Goal: Check status: Check status

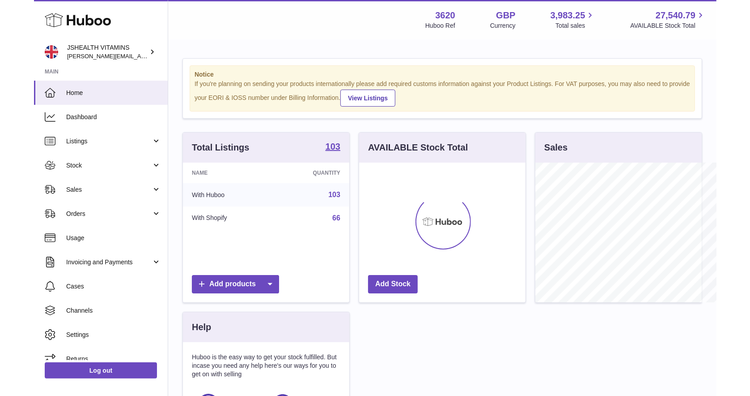
scroll to position [139, 166]
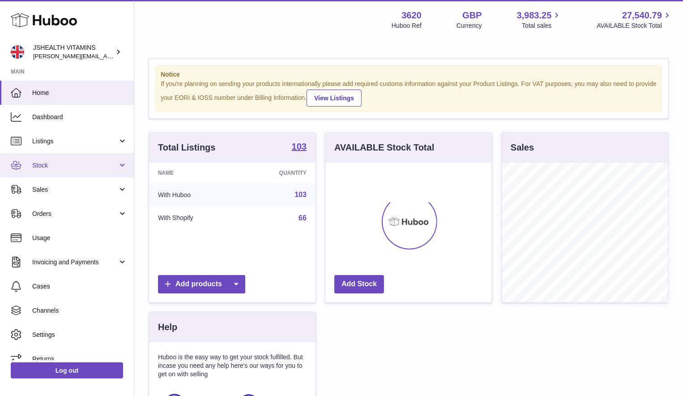
click at [70, 158] on link "Stock" at bounding box center [67, 165] width 134 height 24
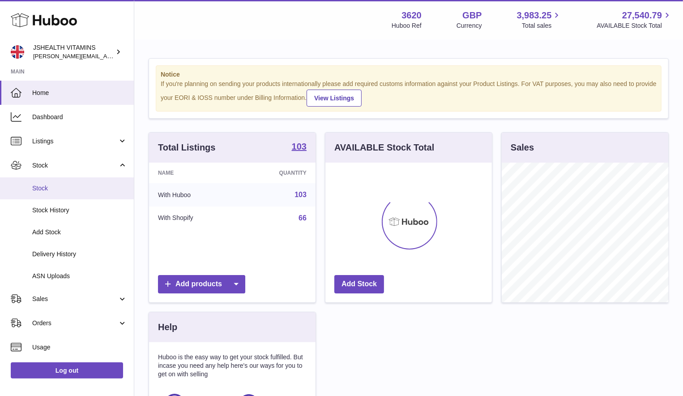
click at [61, 183] on link "Stock" at bounding box center [67, 188] width 134 height 22
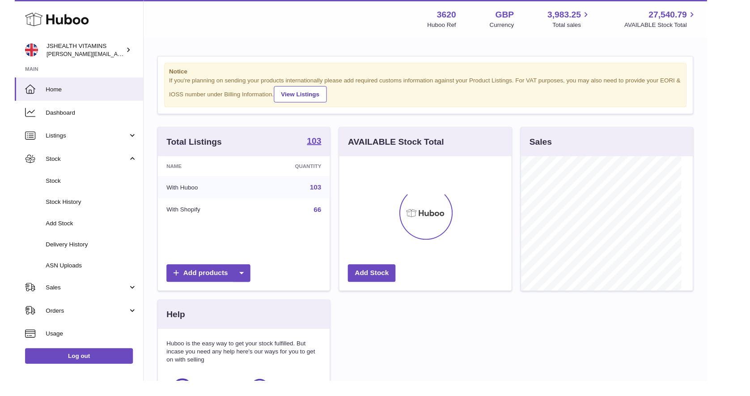
scroll to position [139, 189]
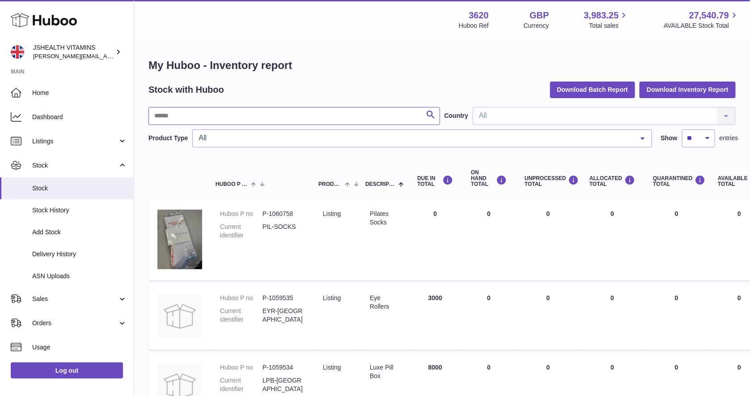
click at [236, 112] on input "text" at bounding box center [295, 116] width 292 height 18
type input "*****"
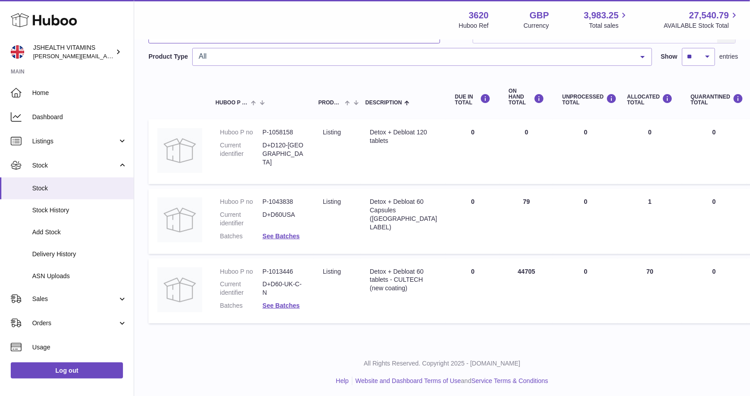
scroll to position [86, 0]
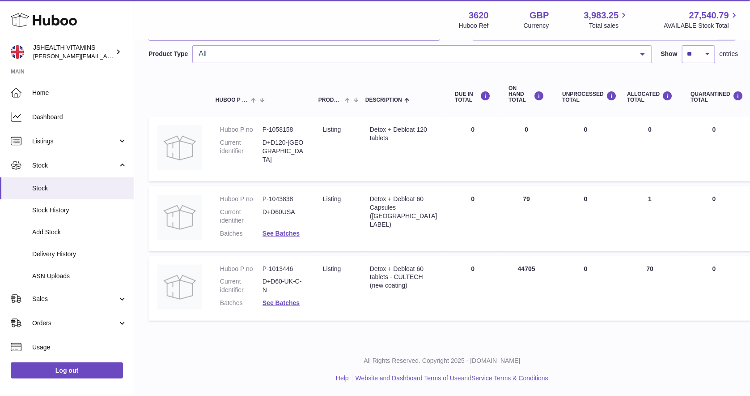
click at [282, 282] on dd "D+D60-UK-C-N" at bounding box center [284, 285] width 43 height 17
copy dl "D+D60-UK-C-N"
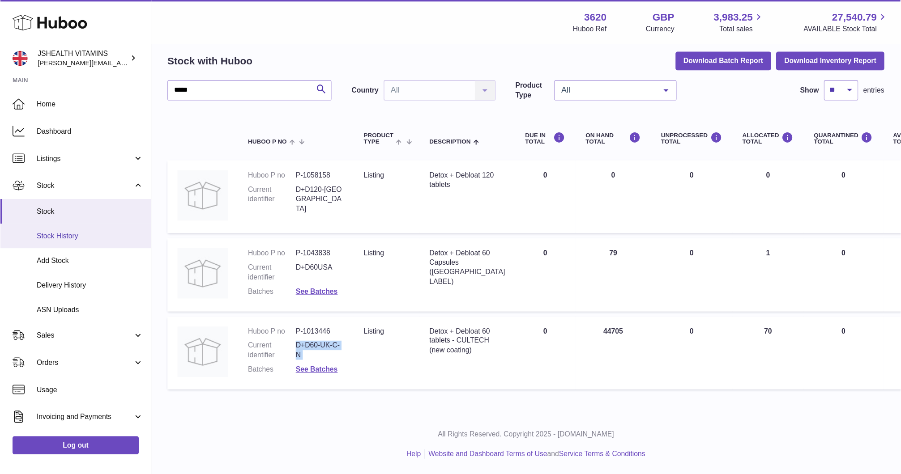
scroll to position [0, 0]
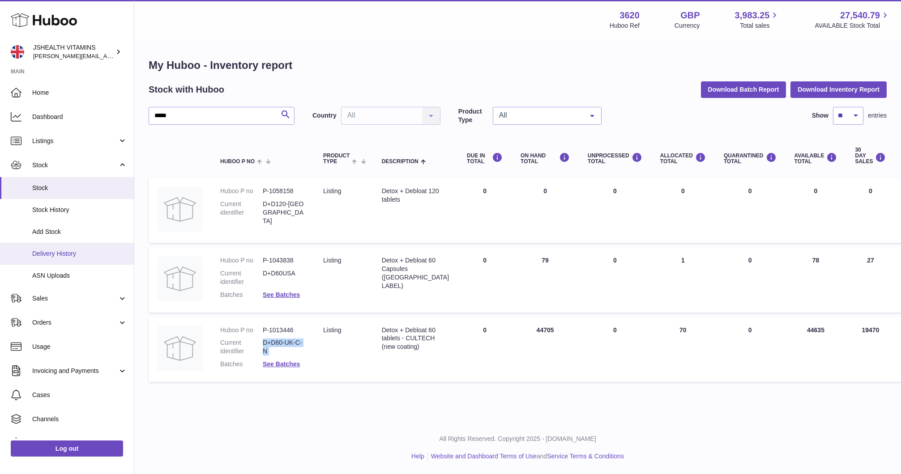
click at [120, 262] on link "Delivery History" at bounding box center [67, 254] width 134 height 22
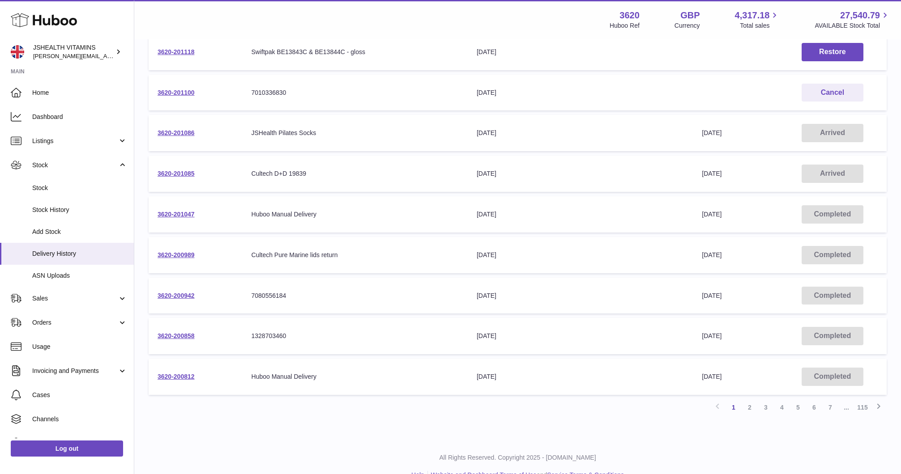
scroll to position [188, 0]
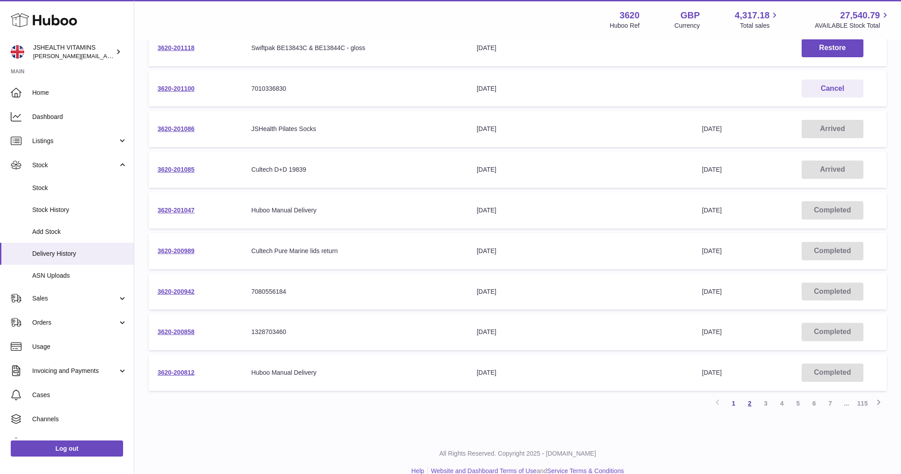
click at [753, 407] on link "2" at bounding box center [749, 404] width 16 height 16
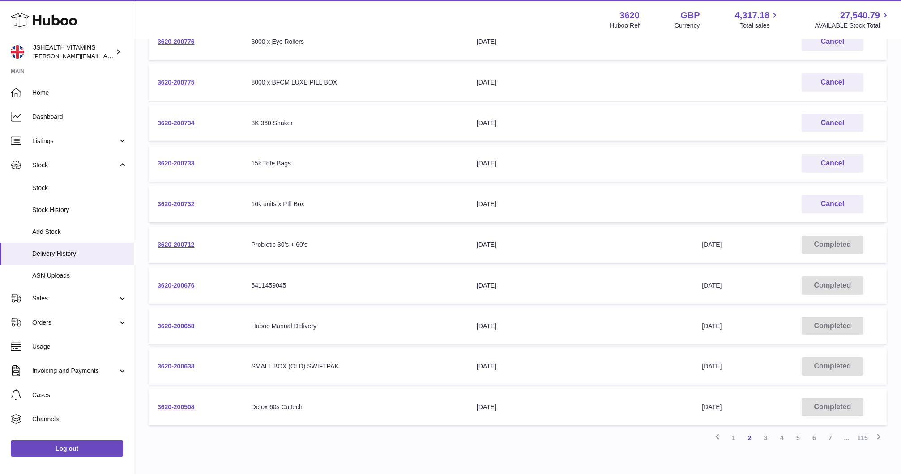
scroll to position [153, 0]
click at [766, 439] on link "3" at bounding box center [766, 438] width 16 height 16
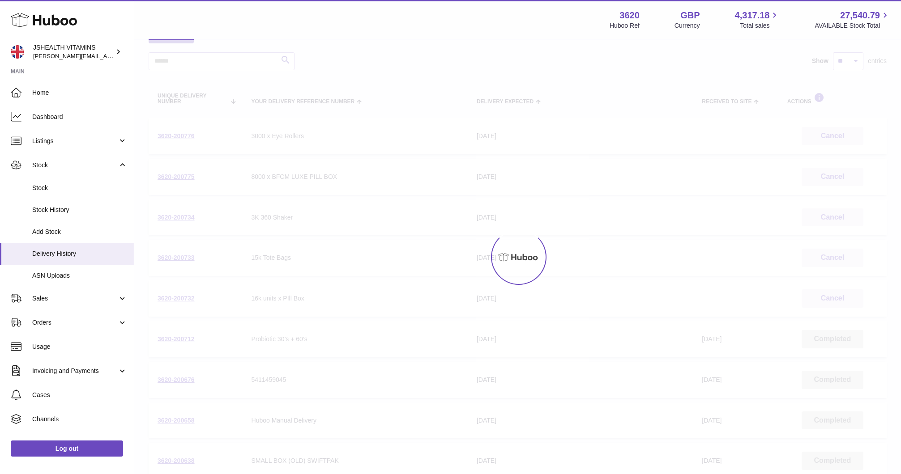
scroll to position [40, 0]
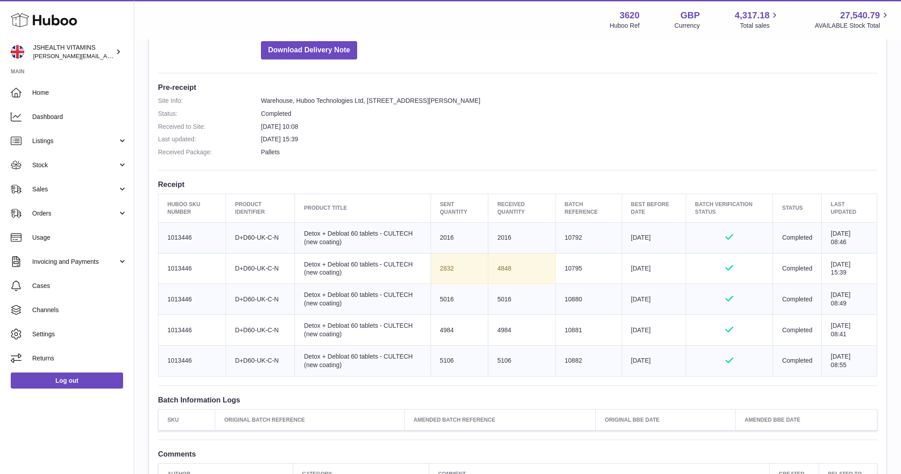
scroll to position [211, 0]
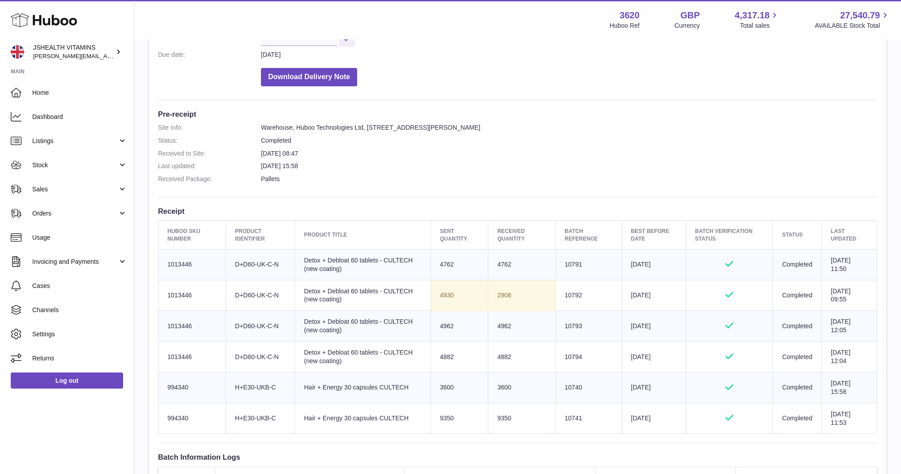
scroll to position [175, 0]
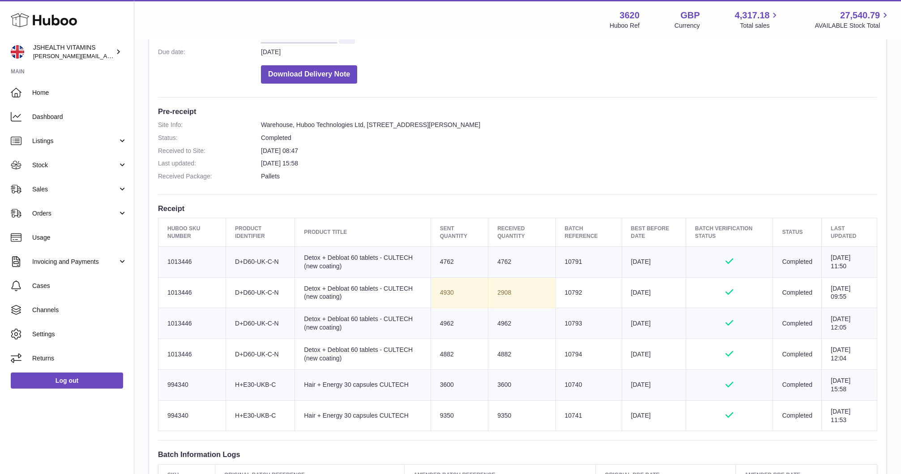
click at [491, 253] on td "4762" at bounding box center [521, 262] width 67 height 31
click at [443, 263] on td "Sent Quantity 4762" at bounding box center [459, 262] width 58 height 31
click at [497, 260] on td "4762" at bounding box center [521, 262] width 67 height 31
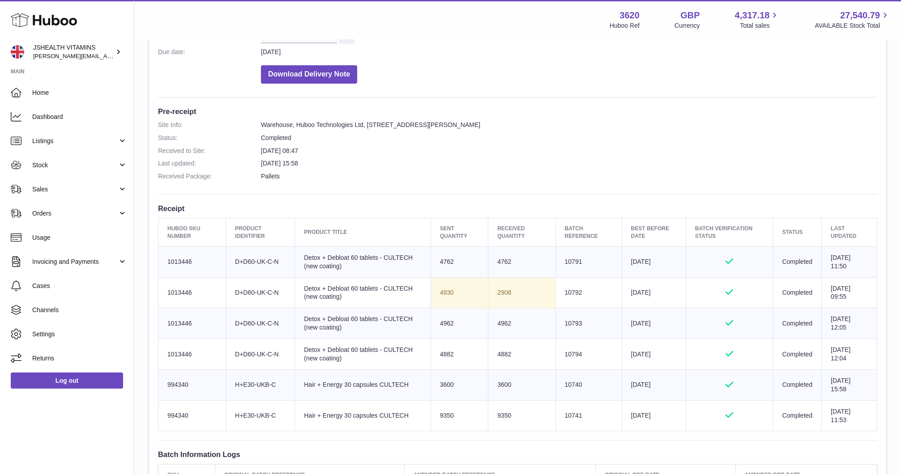
click at [497, 260] on td "4762" at bounding box center [521, 262] width 67 height 31
click at [438, 262] on td "Sent Quantity 4762" at bounding box center [459, 262] width 58 height 31
copy td "4762"
click at [491, 261] on td "4762" at bounding box center [521, 262] width 67 height 31
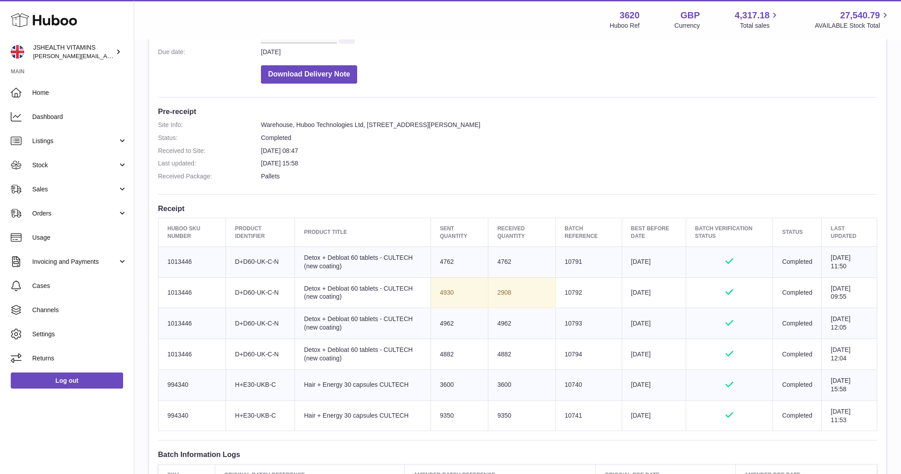
click at [491, 261] on td "4762" at bounding box center [521, 262] width 67 height 31
copy td "4762"
click at [497, 293] on td "2908" at bounding box center [521, 292] width 67 height 31
copy td "2908"
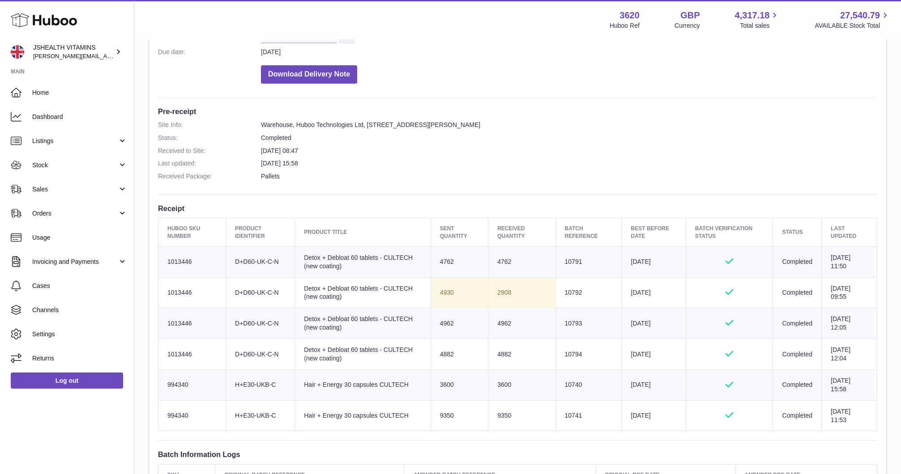
click at [492, 324] on td "4962" at bounding box center [521, 323] width 67 height 31
copy td "4962"
click at [498, 353] on td "4882" at bounding box center [521, 354] width 67 height 31
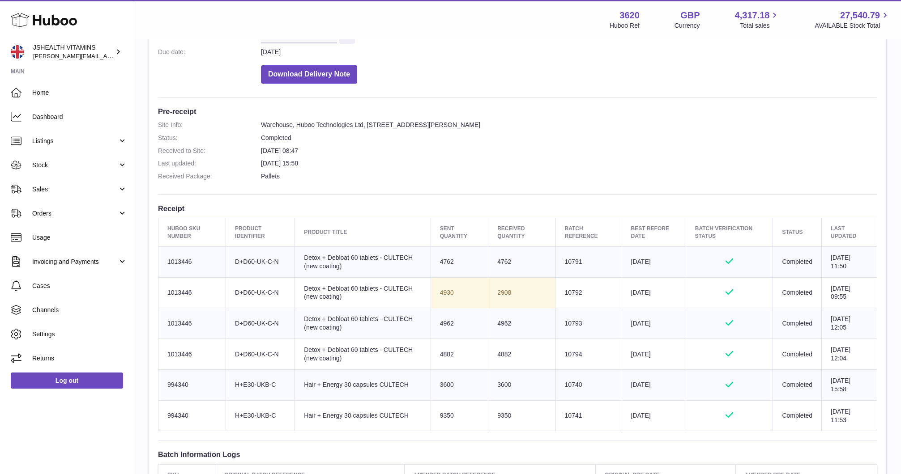
copy td "4882"
click at [494, 386] on td "3600" at bounding box center [521, 385] width 67 height 31
copy td "3600"
click at [497, 414] on td "9350" at bounding box center [521, 415] width 67 height 31
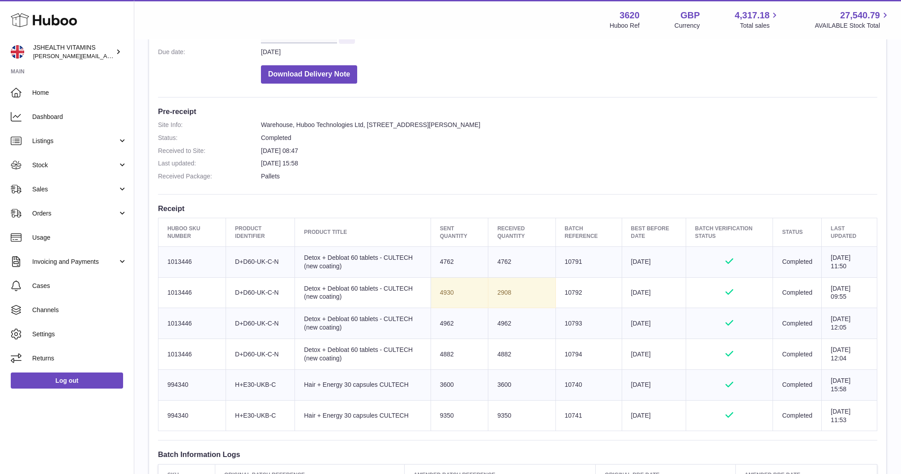
click at [497, 414] on td "9350" at bounding box center [521, 415] width 67 height 31
copy td "9350"
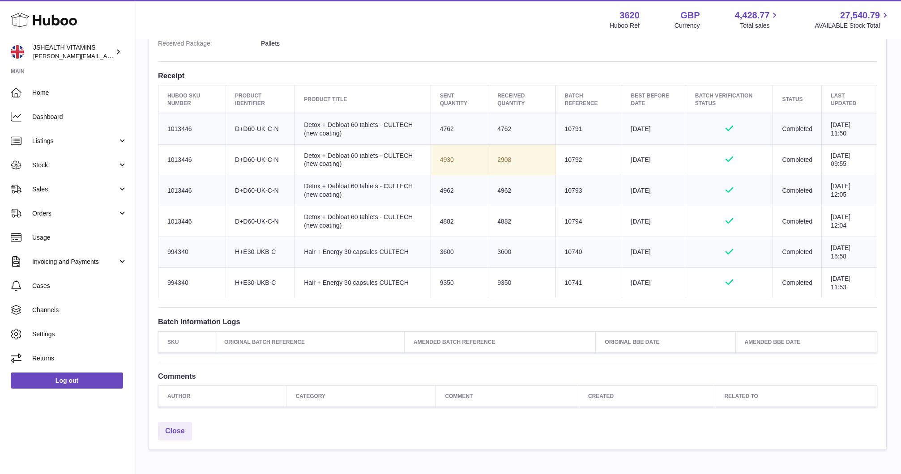
scroll to position [351, 0]
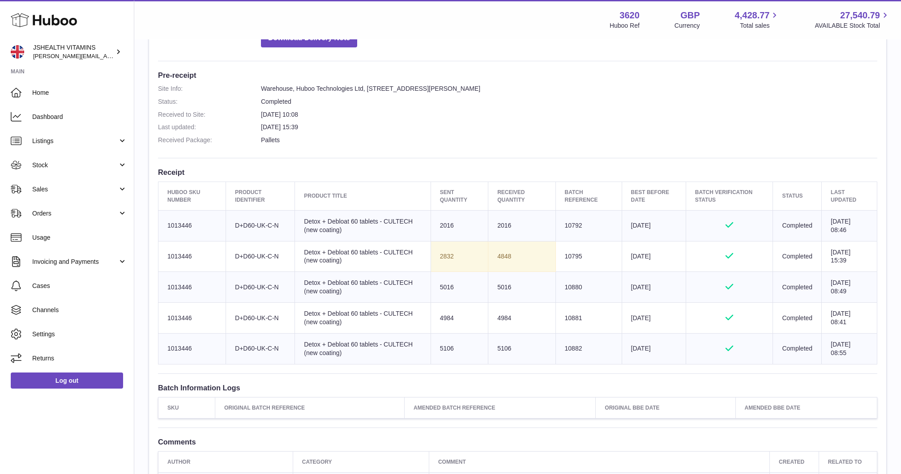
scroll to position [274, 0]
